Goal: Task Accomplishment & Management: Use online tool/utility

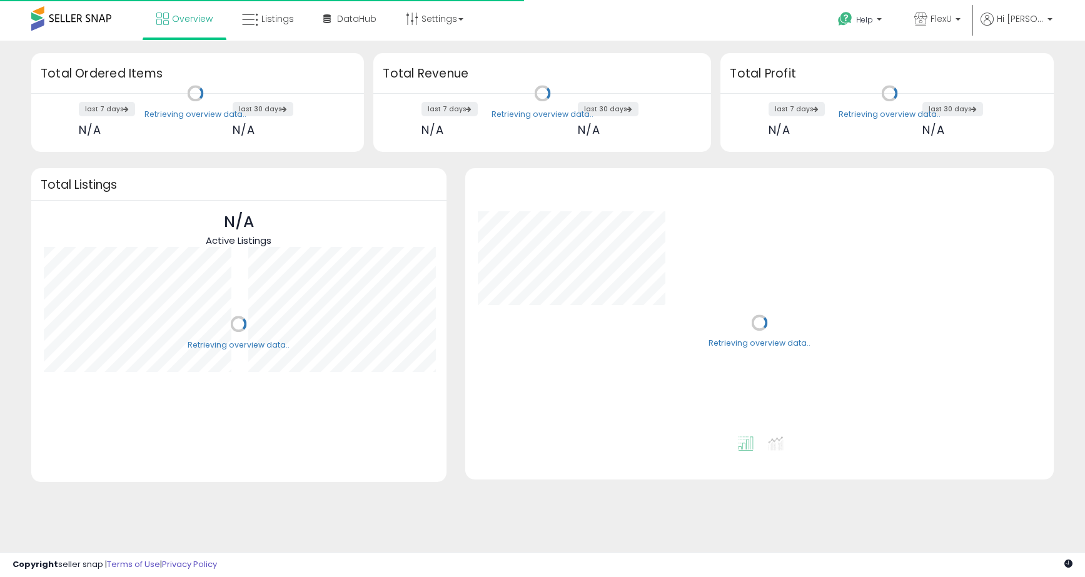
click at [952, 19] on span "FlexU" at bounding box center [941, 19] width 21 height 13
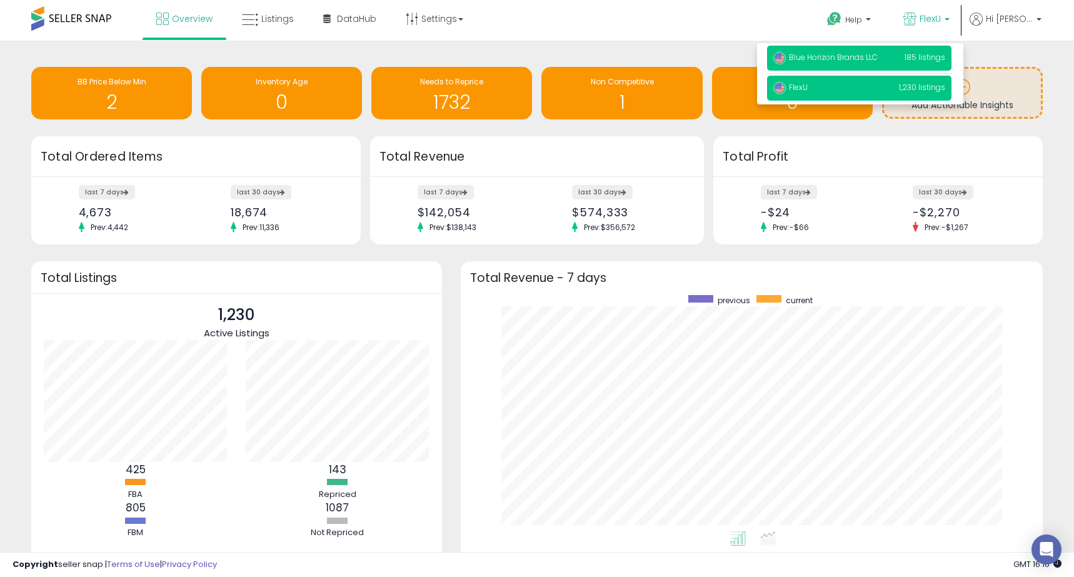
click at [835, 54] on span "Blue Horizon Brands LLC" at bounding box center [826, 57] width 104 height 11
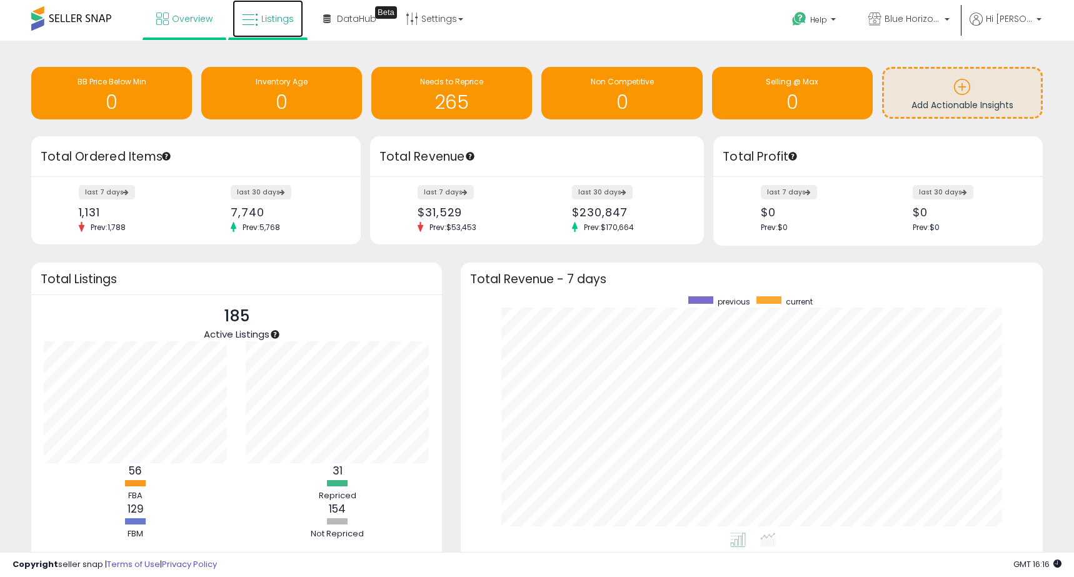
click at [280, 18] on span "Listings" at bounding box center [277, 19] width 33 height 13
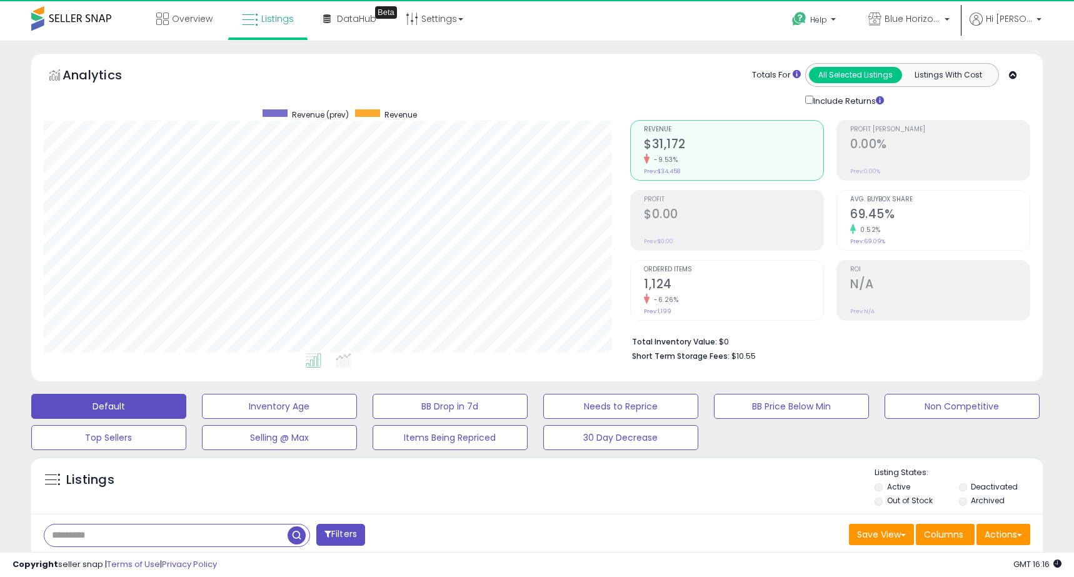
click at [99, 540] on input "text" at bounding box center [165, 536] width 243 height 22
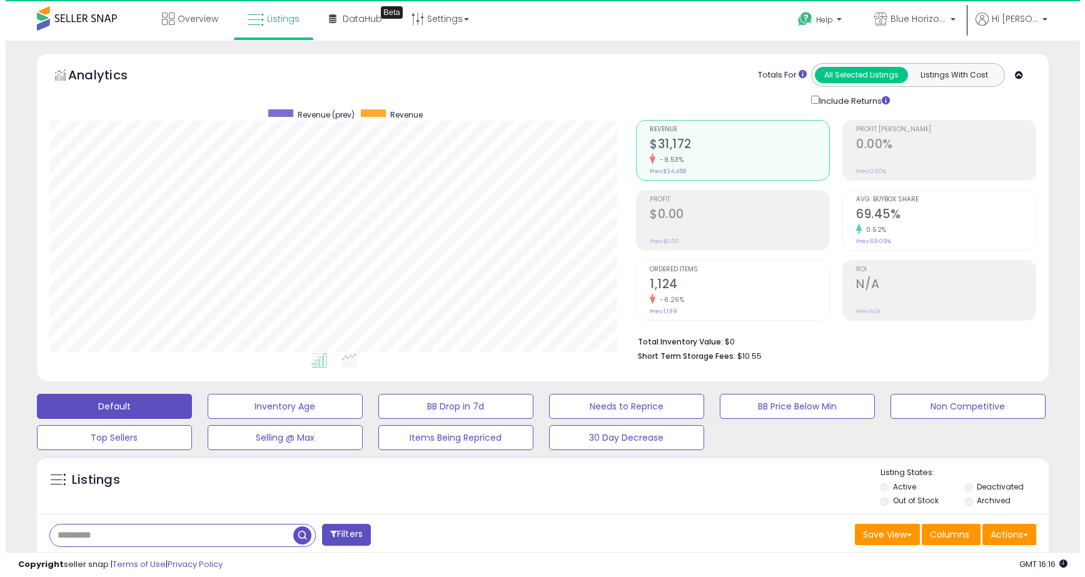
scroll to position [256, 587]
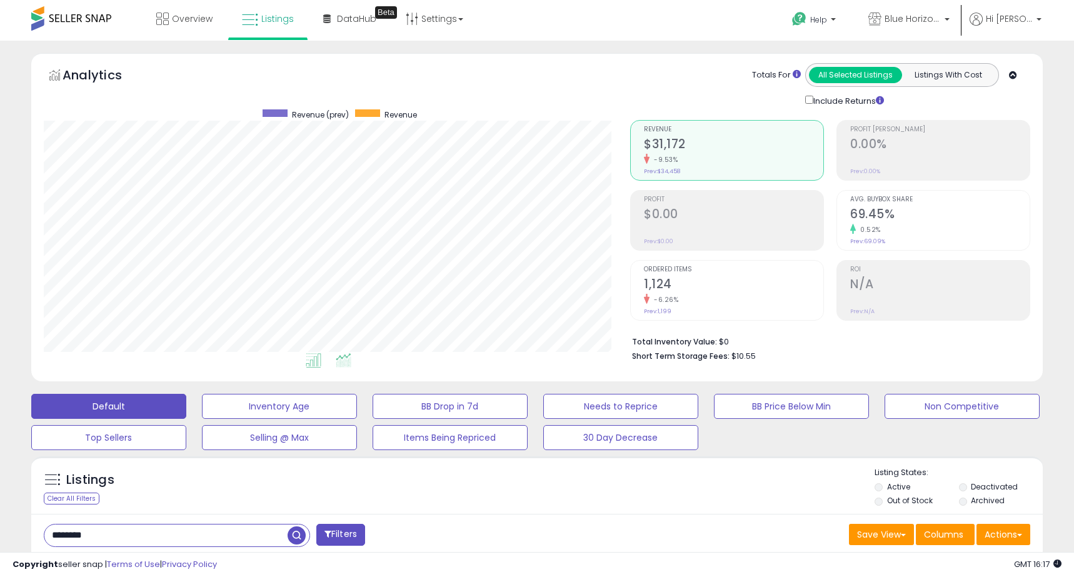
type input "********"
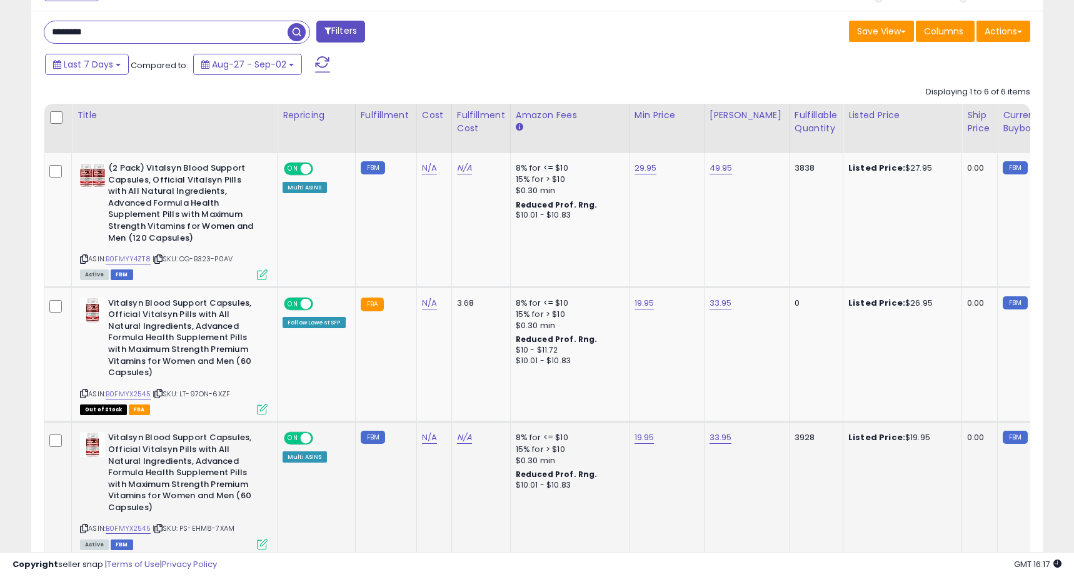
scroll to position [500, 0]
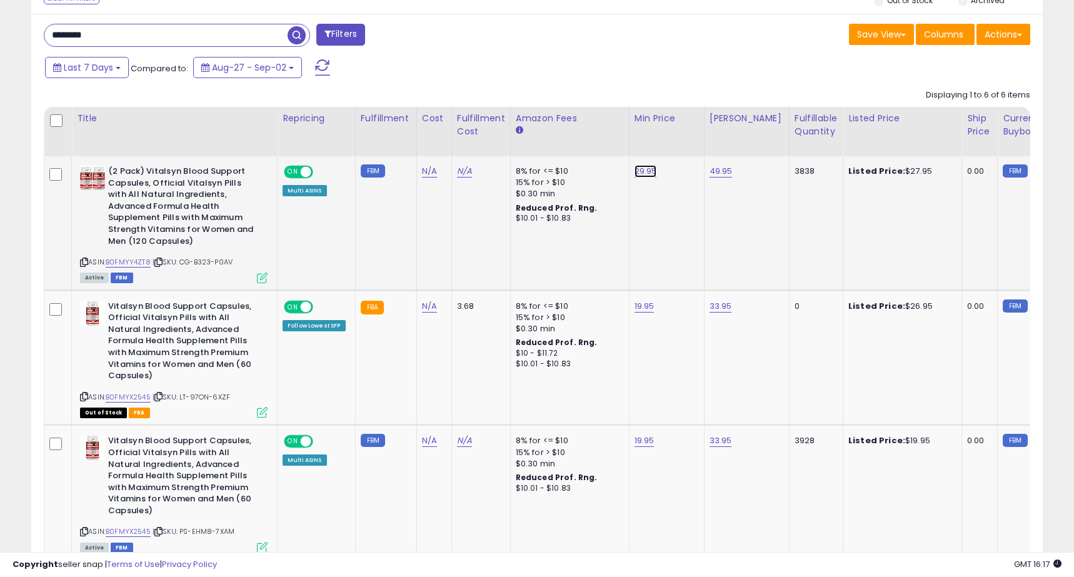
click at [640, 173] on link "29.95" at bounding box center [646, 171] width 23 height 13
drag, startPoint x: 595, startPoint y: 141, endPoint x: 442, endPoint y: 140, distance: 153.2
click at [442, 140] on table "Title Repricing" at bounding box center [951, 536] width 1815 height 859
type input "*****"
click at [680, 136] on icon "submit" at bounding box center [677, 139] width 8 height 8
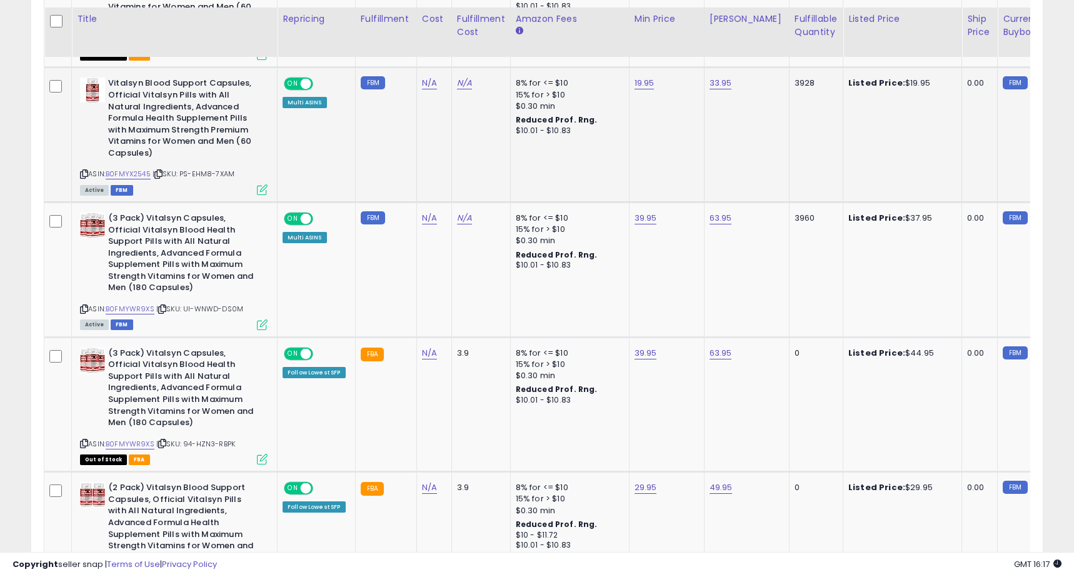
scroll to position [876, 0]
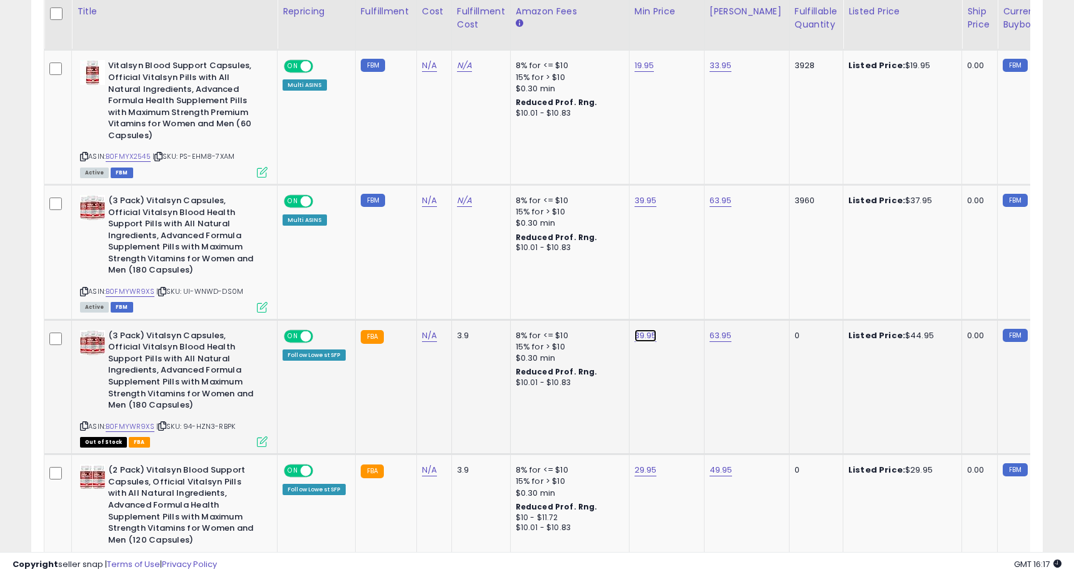
click at [642, 330] on link "39.95" at bounding box center [646, 336] width 23 height 13
drag, startPoint x: 603, startPoint y: 293, endPoint x: 518, endPoint y: 296, distance: 85.1
click at [518, 295] on tbody "(2 Pack) Vitalsyn Blood Support Capsules, Official Vitalsyn Pills with All Natu…" at bounding box center [951, 185] width 1815 height 808
type input "*"
click at [707, 289] on icon "button" at bounding box center [703, 292] width 8 height 8
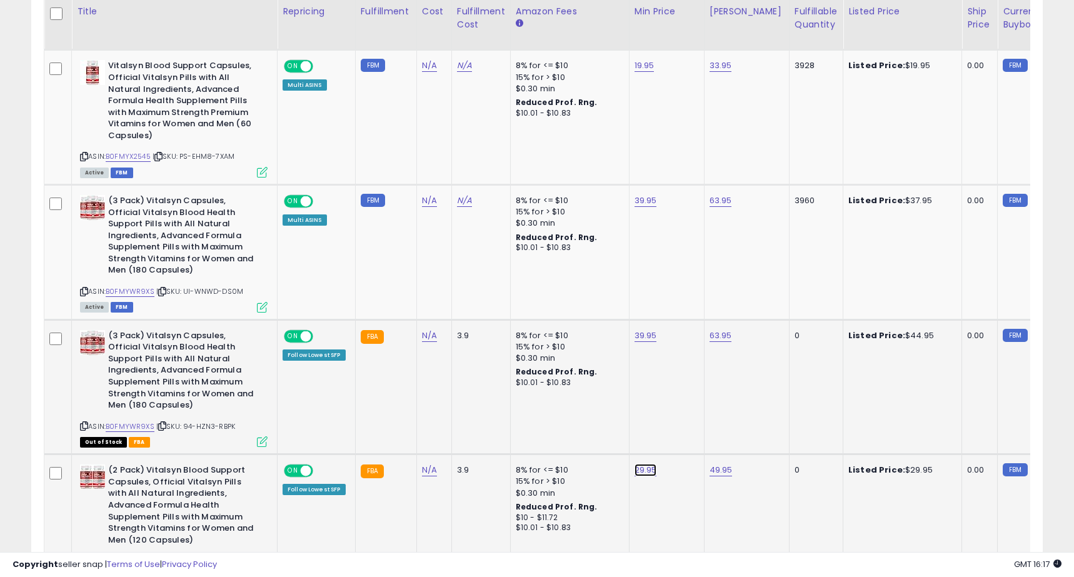
click at [635, 464] on link "29.95" at bounding box center [646, 470] width 23 height 13
drag, startPoint x: 587, startPoint y: 423, endPoint x: 494, endPoint y: 427, distance: 93.2
click at [495, 427] on tbody "(2 Pack) Vitalsyn Blood Support Capsules, Official Vitalsyn Pills with All Natu…" at bounding box center [951, 185] width 1815 height 808
drag, startPoint x: 587, startPoint y: 431, endPoint x: 488, endPoint y: 430, distance: 99.4
click at [488, 430] on tbody "(2 Pack) Vitalsyn Blood Support Capsules, Official Vitalsyn Pills with All Natu…" at bounding box center [951, 185] width 1815 height 808
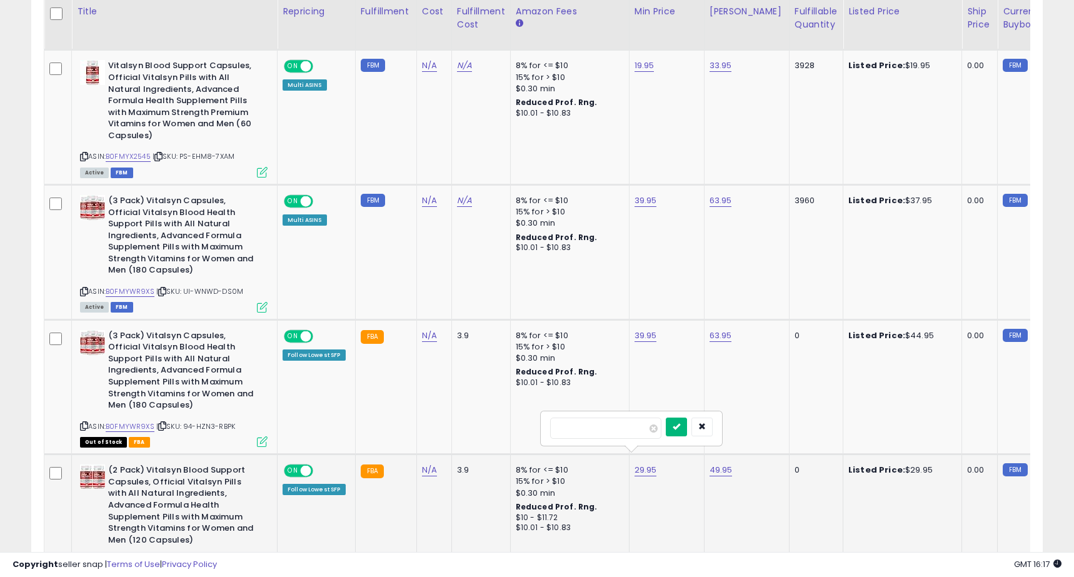
type input "*****"
click at [680, 425] on icon "submit" at bounding box center [677, 427] width 8 height 8
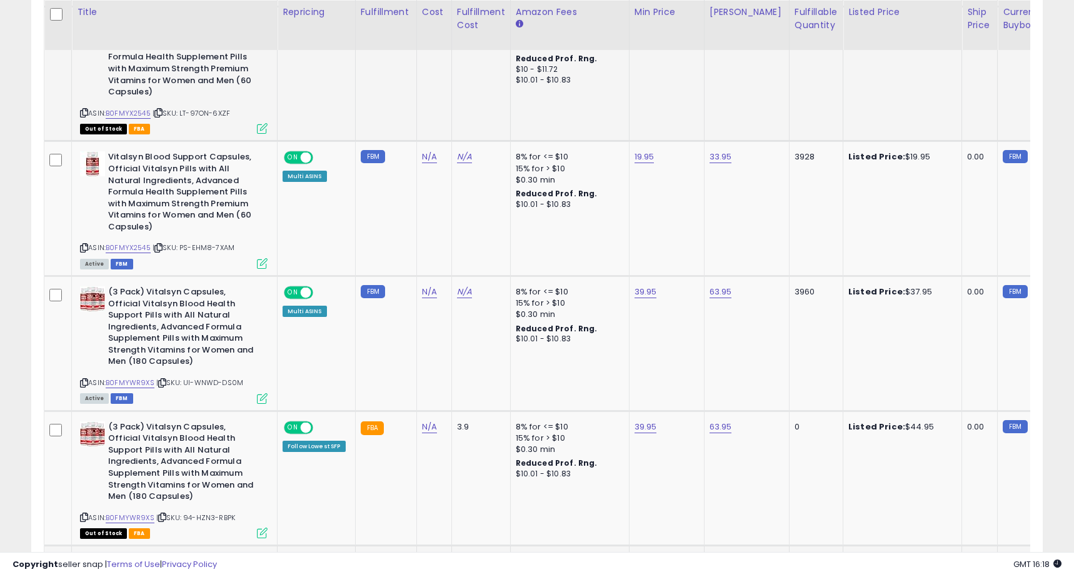
scroll to position [785, 0]
click at [643, 285] on link "39.95" at bounding box center [646, 291] width 23 height 13
drag, startPoint x: 597, startPoint y: 251, endPoint x: 483, endPoint y: 261, distance: 114.9
click at [483, 261] on tbody "(2 Pack) Vitalsyn Blood Support Capsules, Official Vitalsyn Pills with All Natu…" at bounding box center [951, 276] width 1815 height 808
type input "**"
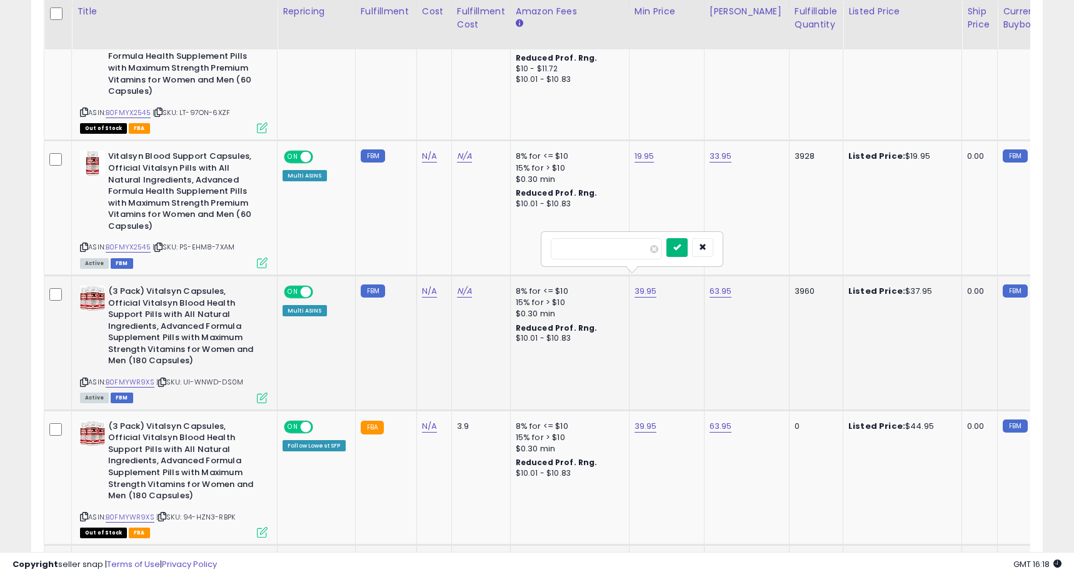
type input "*****"
click at [681, 245] on icon "submit" at bounding box center [678, 247] width 8 height 8
